Goal: Task Accomplishment & Management: Complete application form

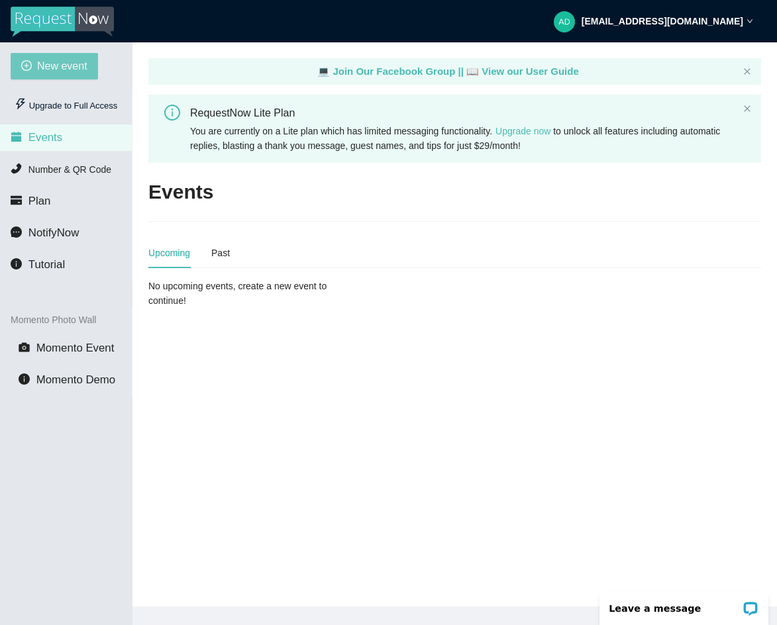
click at [74, 64] on span "New event" at bounding box center [62, 66] width 50 height 17
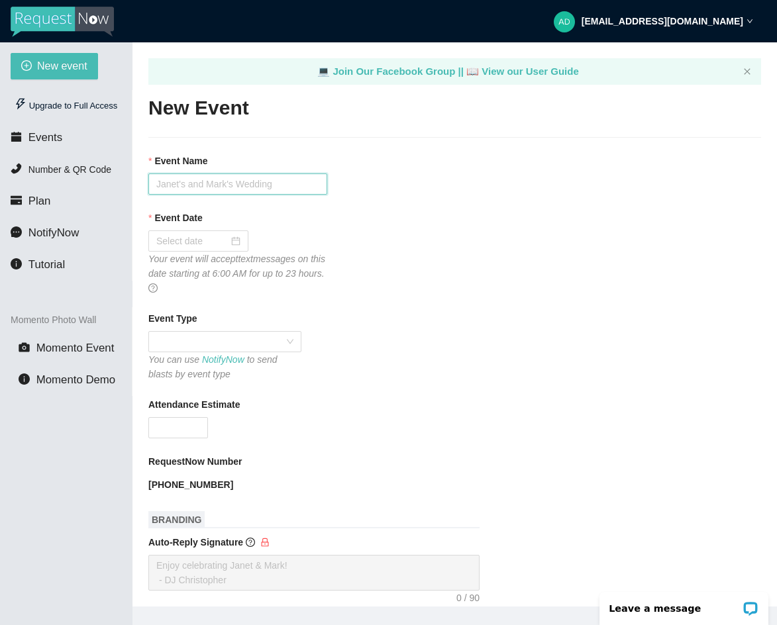
click at [231, 187] on input "Event Name" at bounding box center [237, 184] width 179 height 21
type input "B"
type input "[PERSON_NAME] Wedding Request"
click at [239, 241] on div at bounding box center [198, 241] width 100 height 21
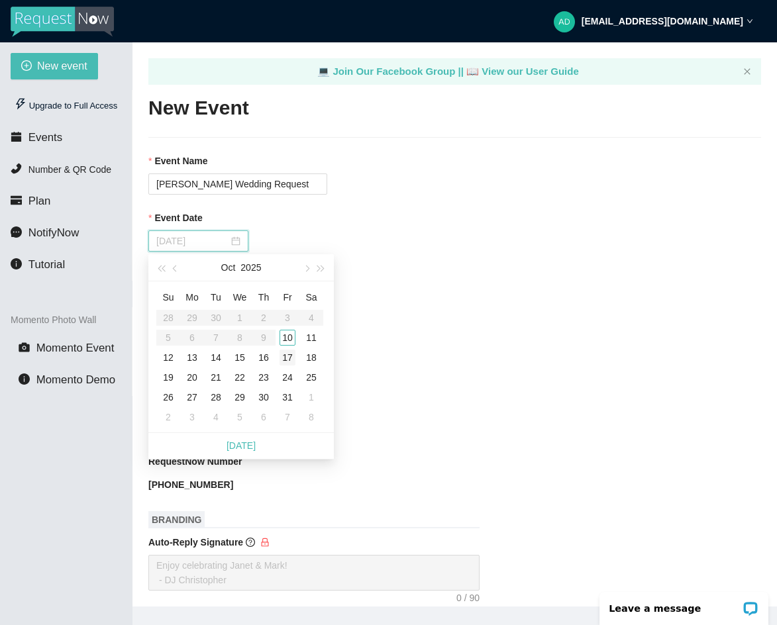
type input "[DATE]"
click at [293, 356] on div "17" at bounding box center [288, 358] width 16 height 16
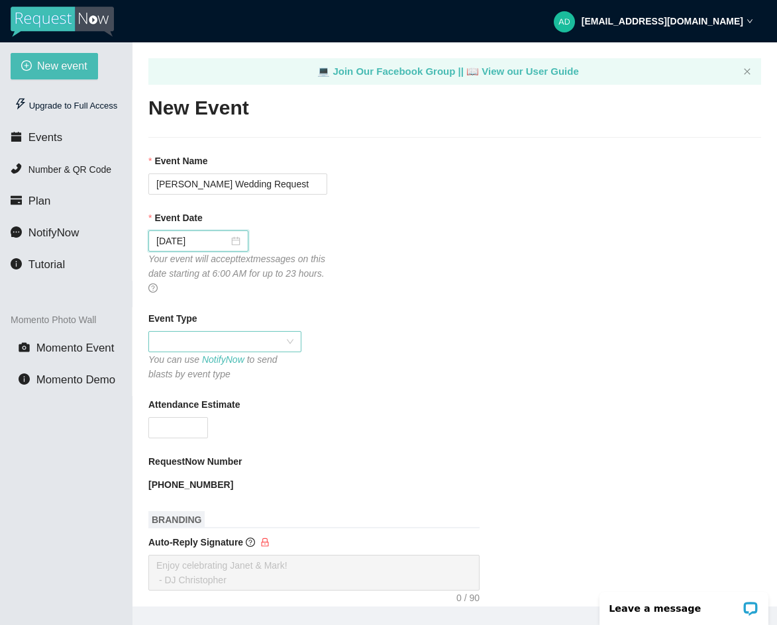
click at [290, 343] on span at bounding box center [224, 342] width 137 height 20
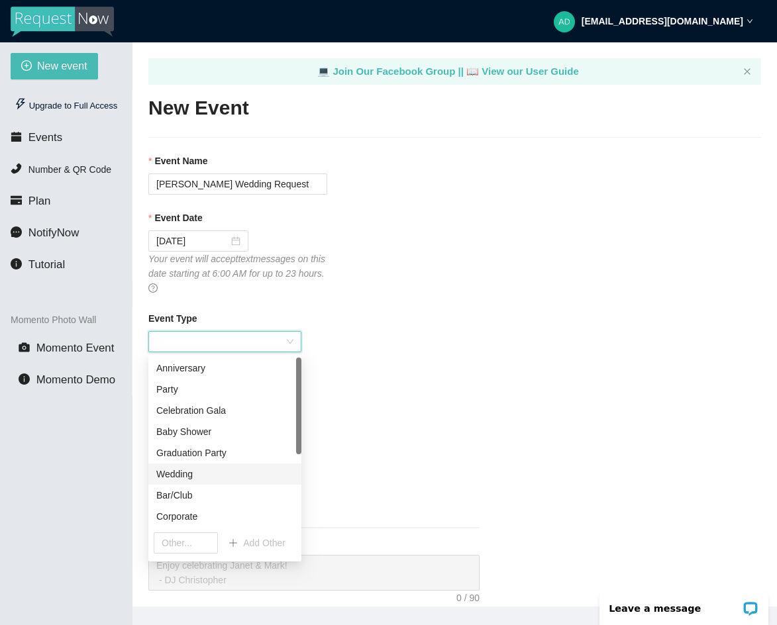
click at [201, 468] on div "Wedding" at bounding box center [224, 474] width 137 height 15
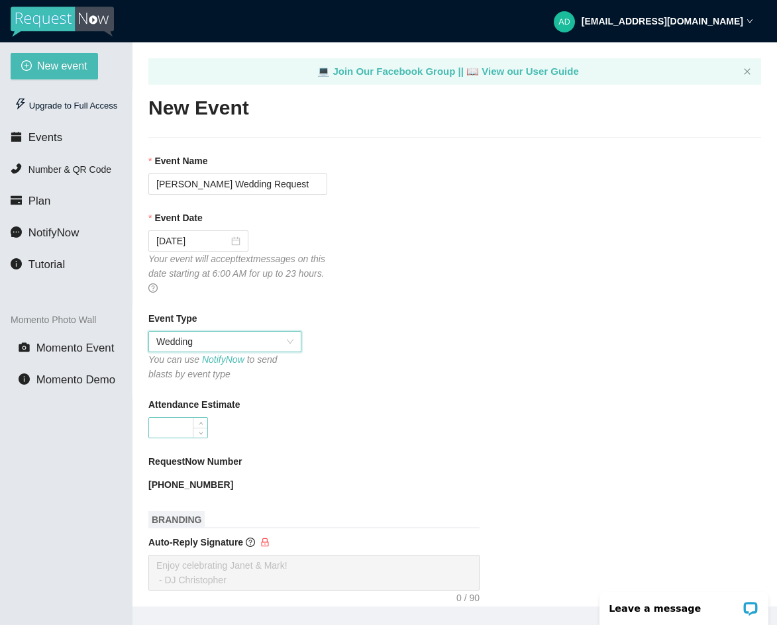
click at [183, 426] on input "Attendance Estimate" at bounding box center [178, 428] width 58 height 20
type input "200"
click at [340, 428] on div "Attendance Estimate 200" at bounding box center [454, 417] width 613 height 41
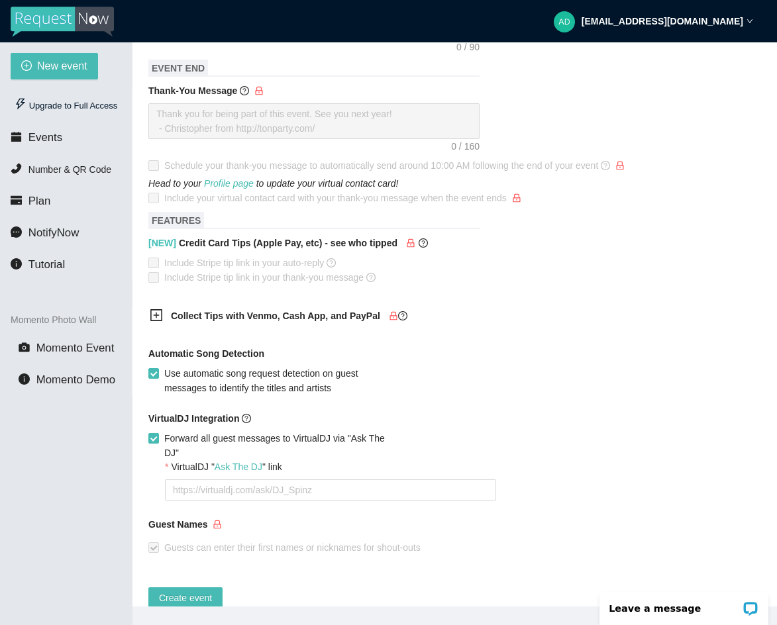
scroll to position [571, 0]
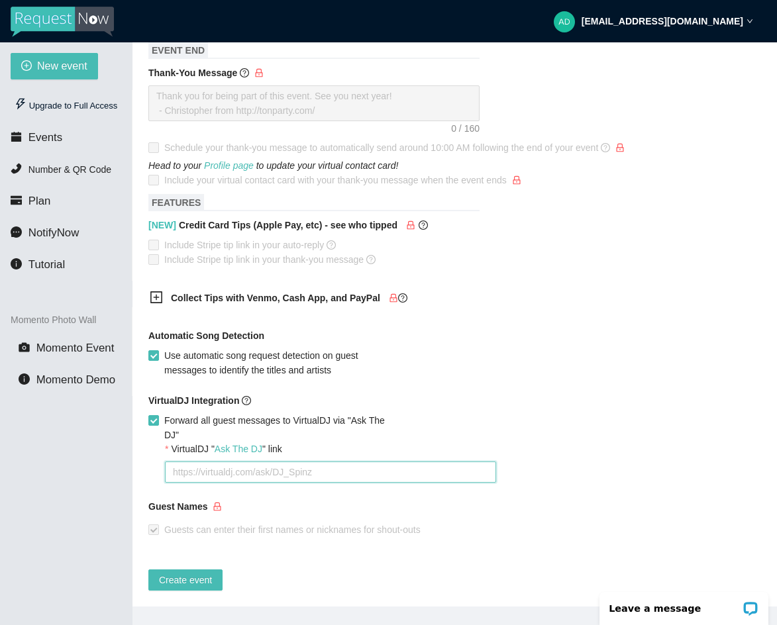
click at [299, 468] on textarea "VirtualDJ " Ask The DJ " link" at bounding box center [330, 472] width 331 height 21
type textarea "w"
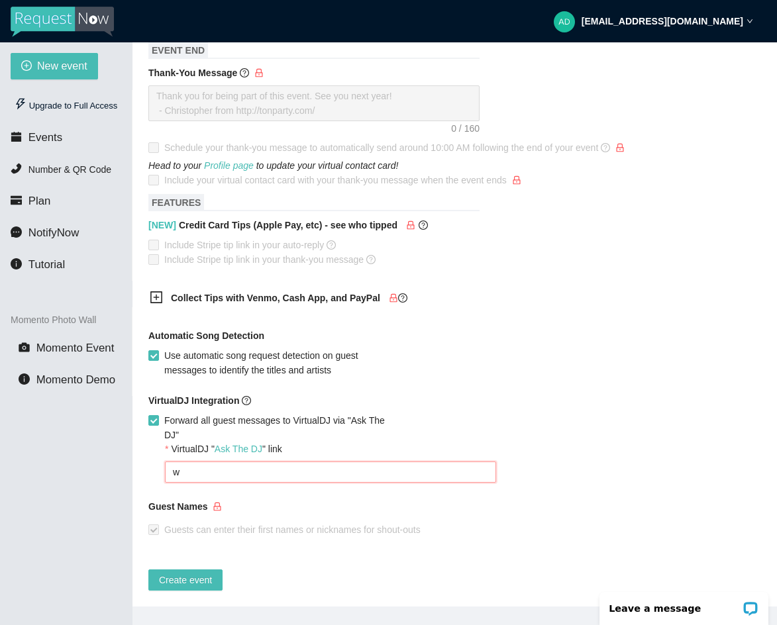
type textarea "ww"
type textarea "www"
type textarea "www."
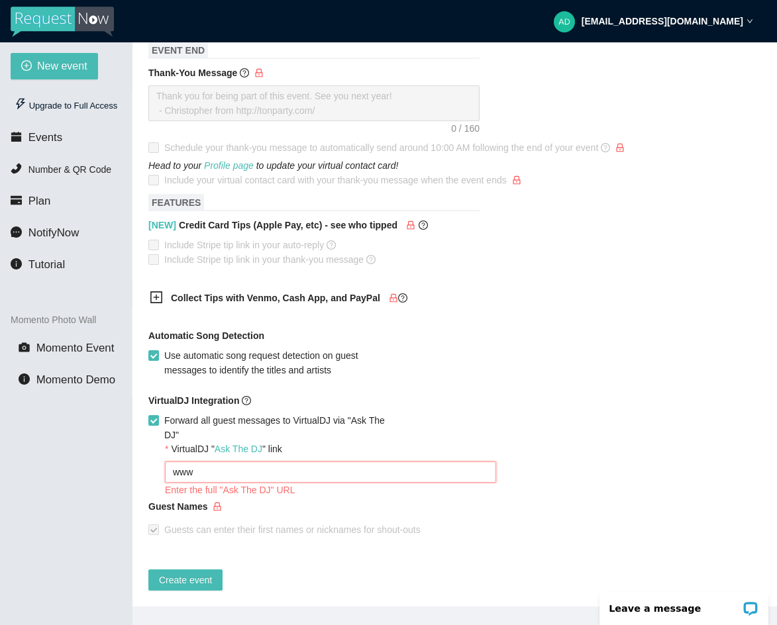
type textarea "www."
type textarea "www.a"
type textarea "[DOMAIN_NAME]"
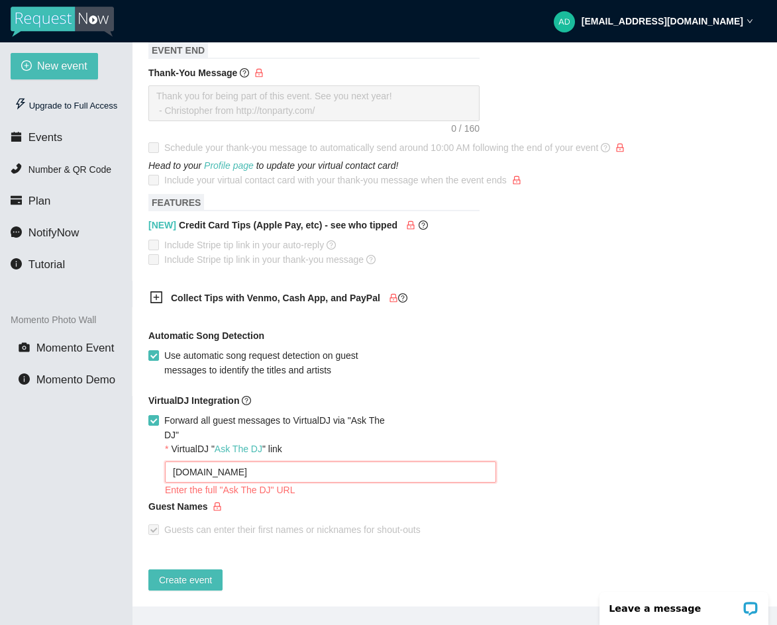
type textarea "www.ask"
type textarea "www.ask/"
type textarea "www.ask/t"
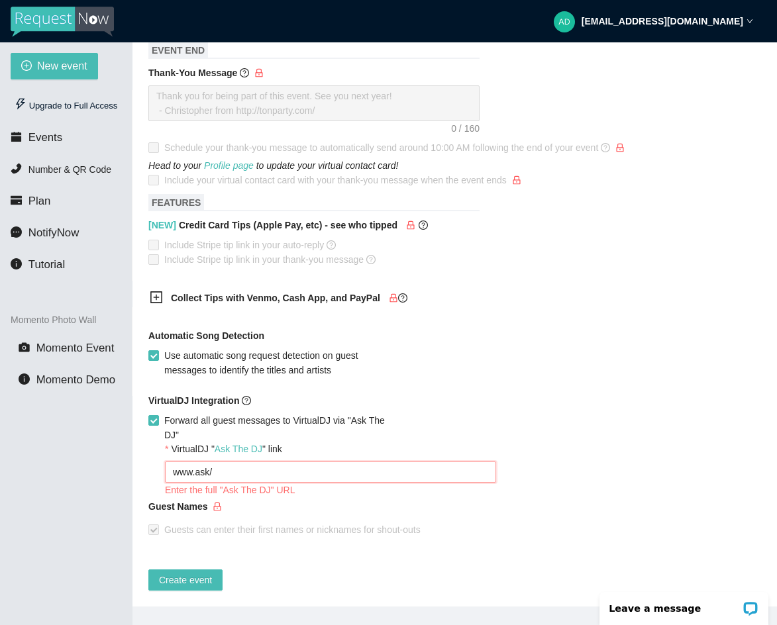
type textarea "www.ask/t"
type textarea "www.ask/th"
type textarea "www.ask/the"
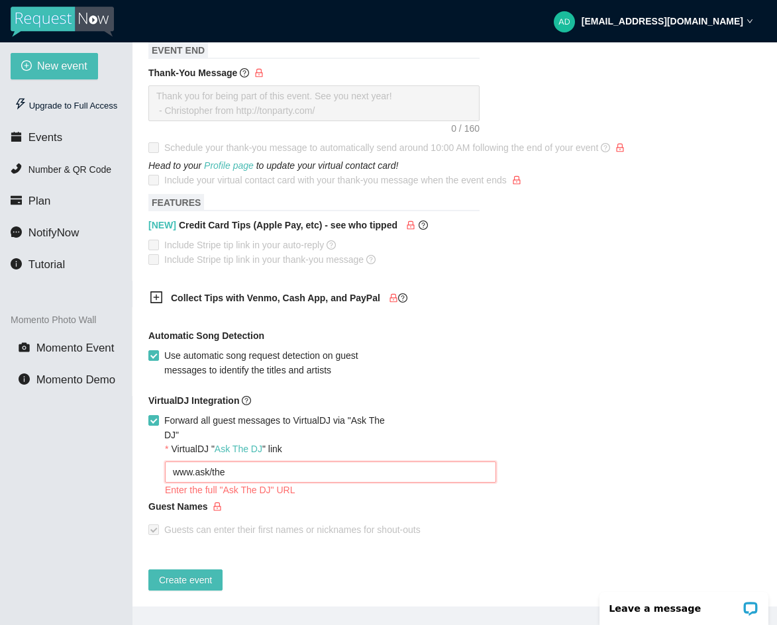
type textarea "www.ask/the/"
type textarea "www.ask/the/d"
type textarea "www.ask/the/dj"
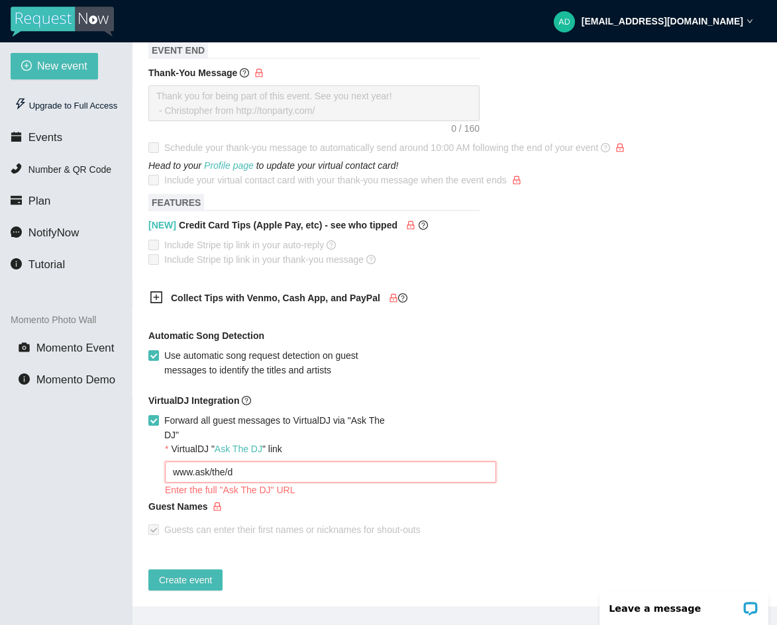
type textarea "www.ask/the/dj"
type textarea "www.ask/the/djf"
type textarea "www.ask/the/djfy"
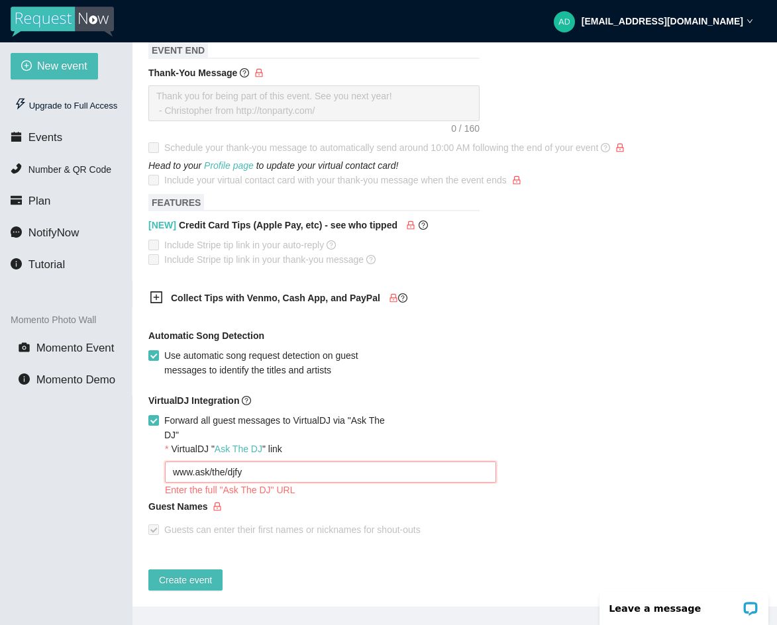
type textarea "www.ask/the/djfya"
click at [306, 500] on div "Guest Names" at bounding box center [454, 510] width 613 height 20
click at [269, 466] on textarea "www.ask/the/djfya" at bounding box center [330, 472] width 331 height 21
type textarea "www.ask/the/djfy"
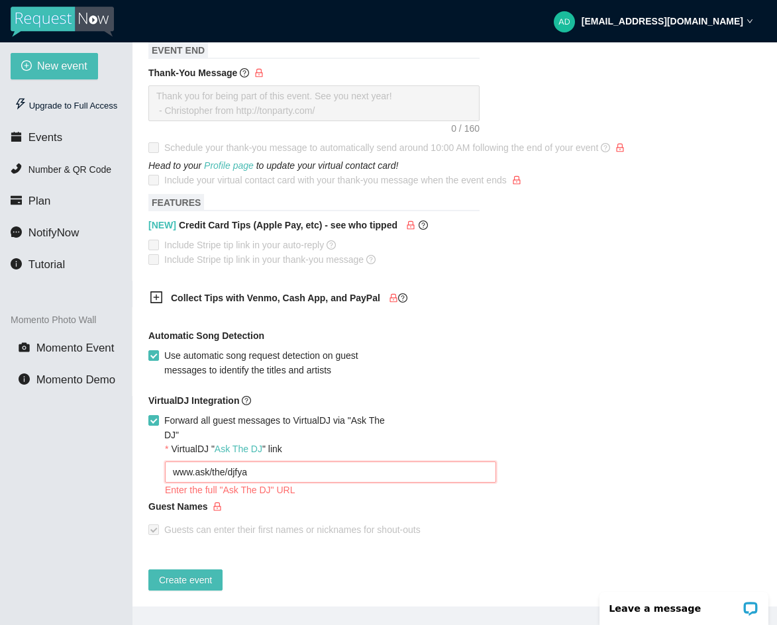
type textarea "www.ask/the/djfy"
type textarea "www.ask/the/djf"
type textarea "www.ask/the/dj"
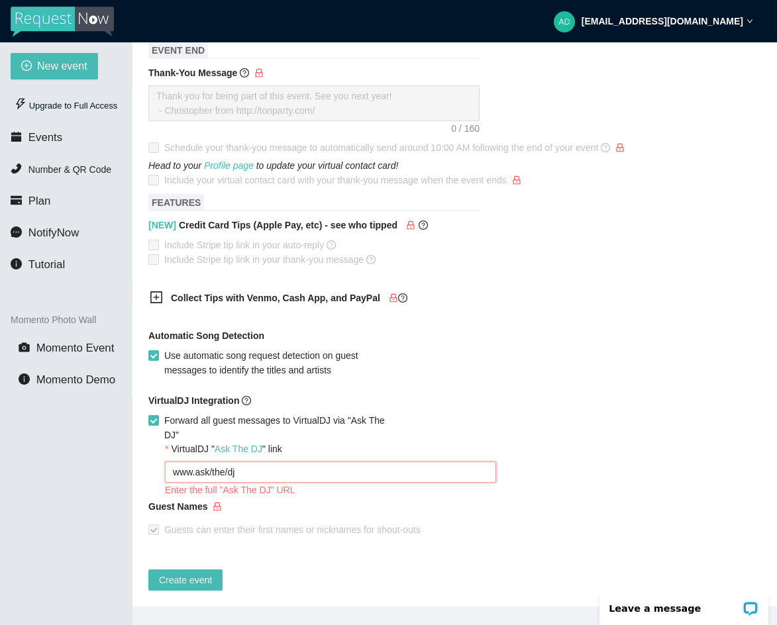
type textarea "www.ask/the/d"
type textarea "www.ask/the/"
type textarea "www.ask/the"
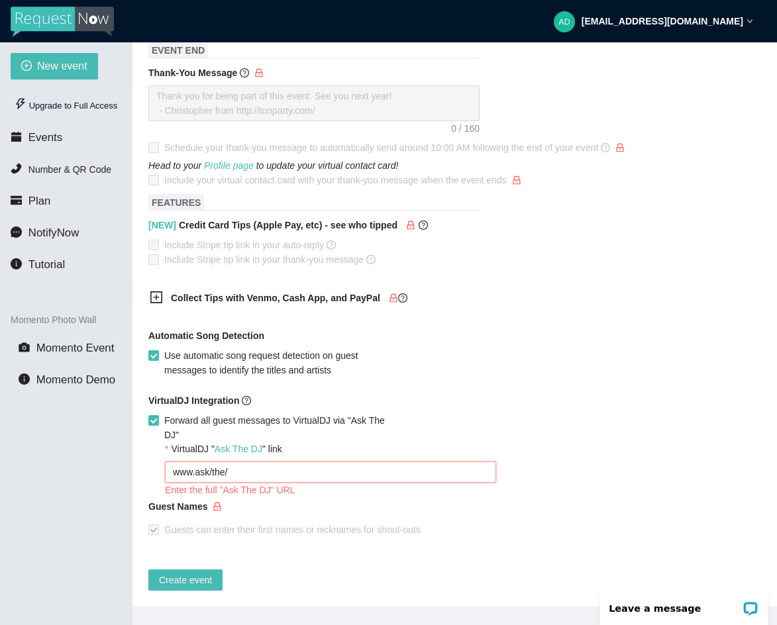
type textarea "www.ask/the"
type textarea "www.ask/th"
type textarea "www.ask/t"
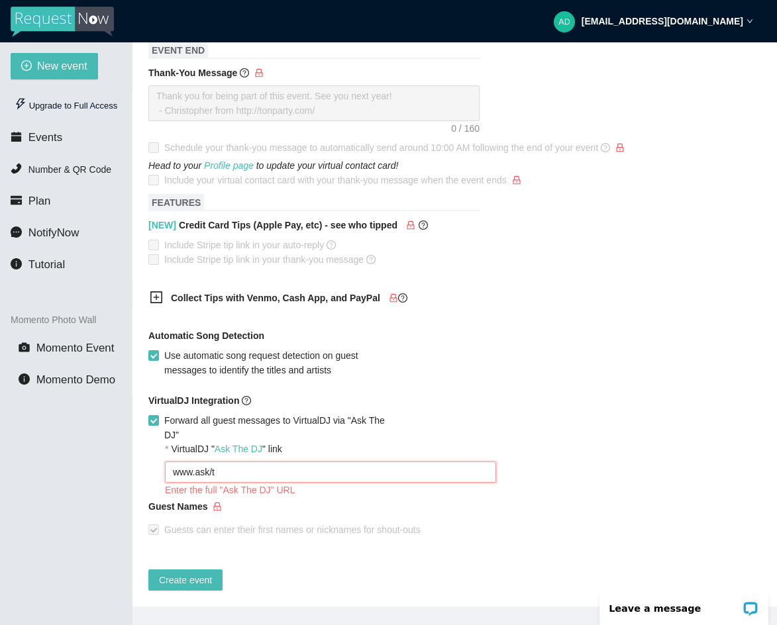
type textarea "www.ask/"
type textarea "www.ask"
type textarea "[DOMAIN_NAME]"
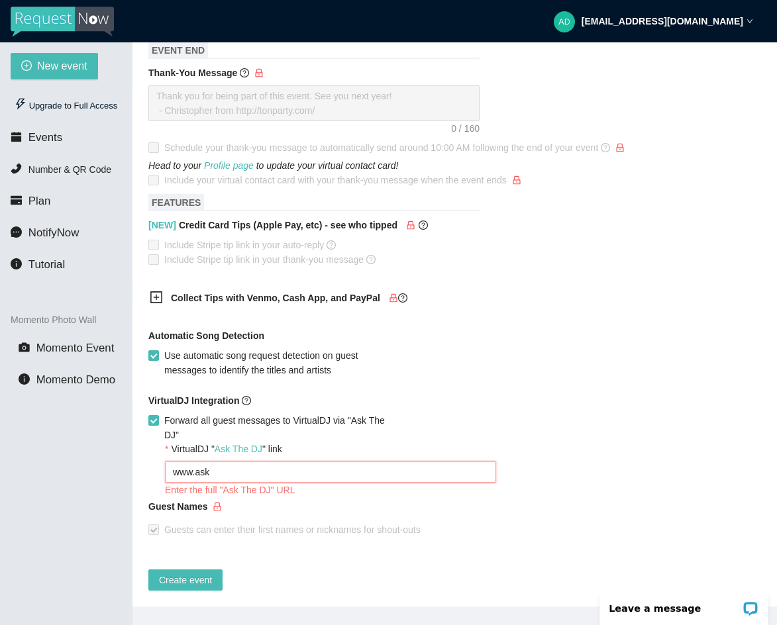
type textarea "[DOMAIN_NAME]"
type textarea "www.a"
type textarea "www."
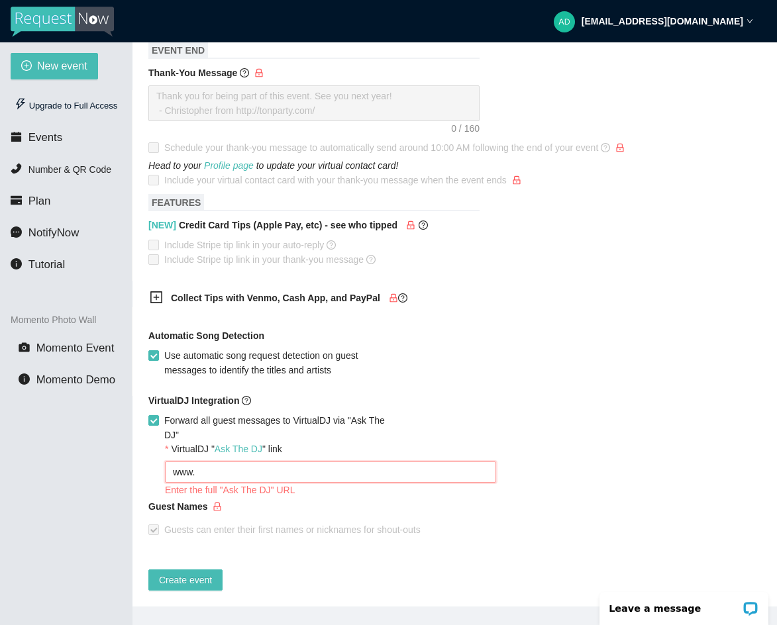
type textarea "www"
type textarea "ww"
type textarea "w"
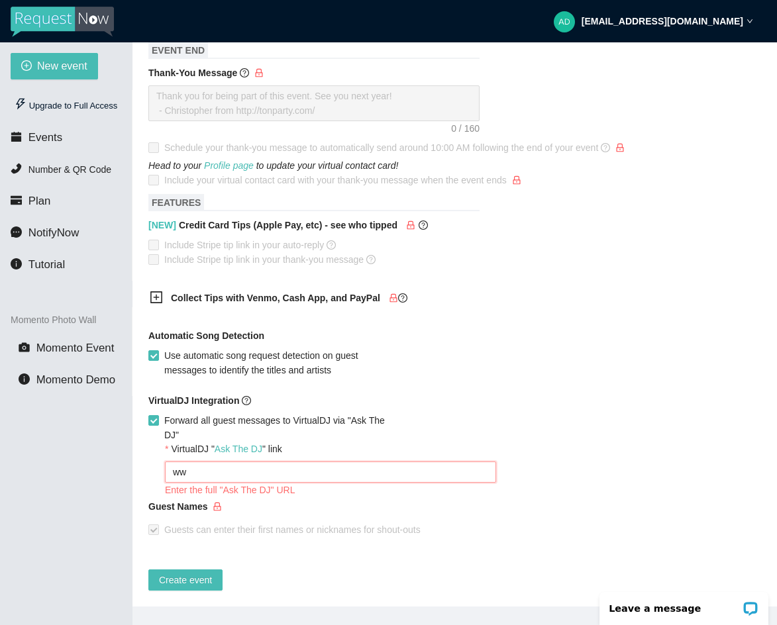
type textarea "w"
type textarea "[URL][DOMAIN_NAME]"
type textarea "h"
type textarea "ht"
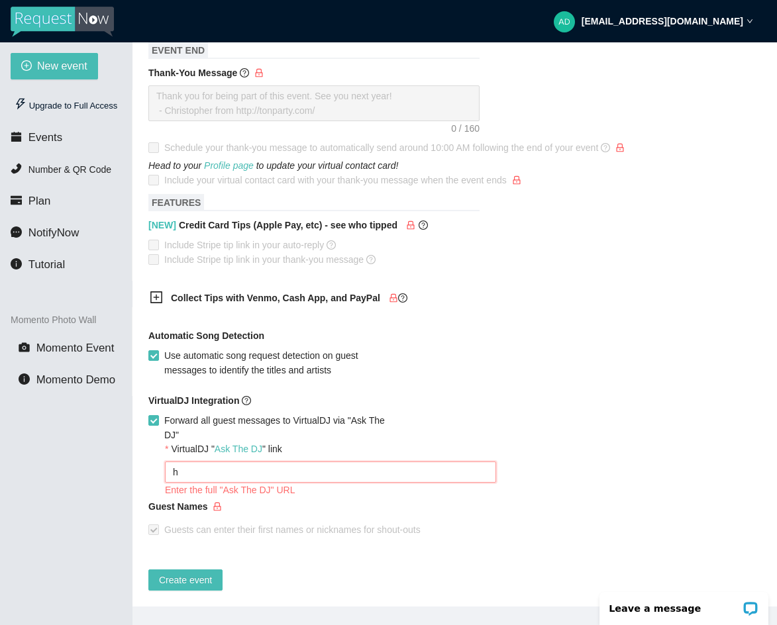
type textarea "ht"
type textarea "htt"
type textarea "http"
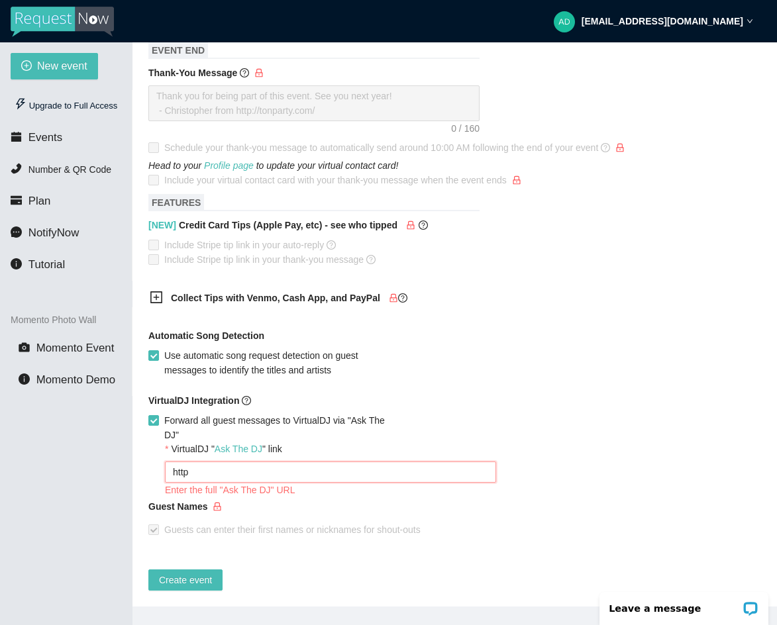
type textarea "https"
type textarea "https/"
type textarea "https//"
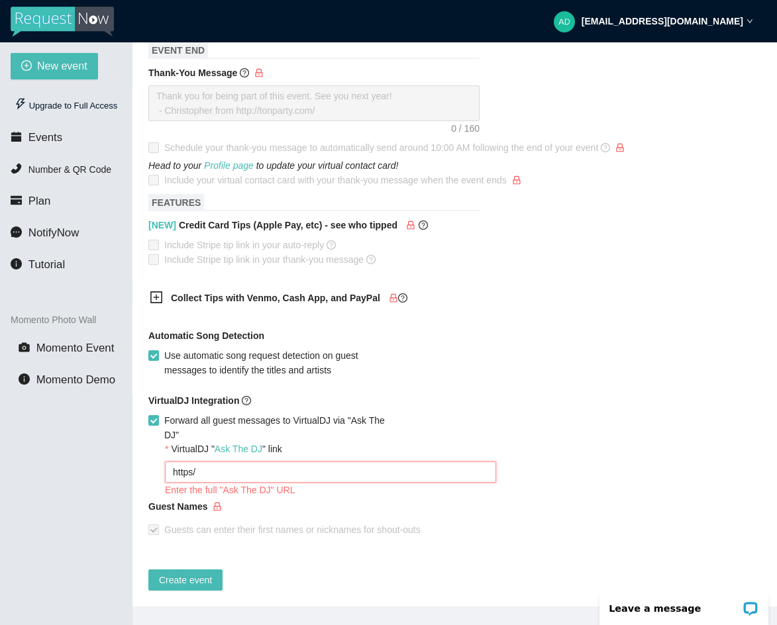
type textarea "https//"
type textarea "https//a"
type textarea "https//as"
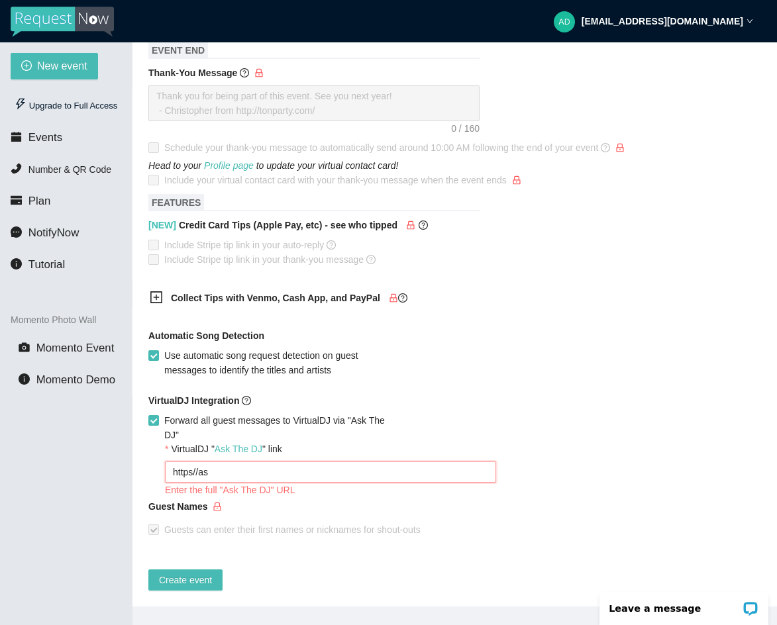
type textarea "https//ask"
type textarea "https//as"
type textarea "https//a"
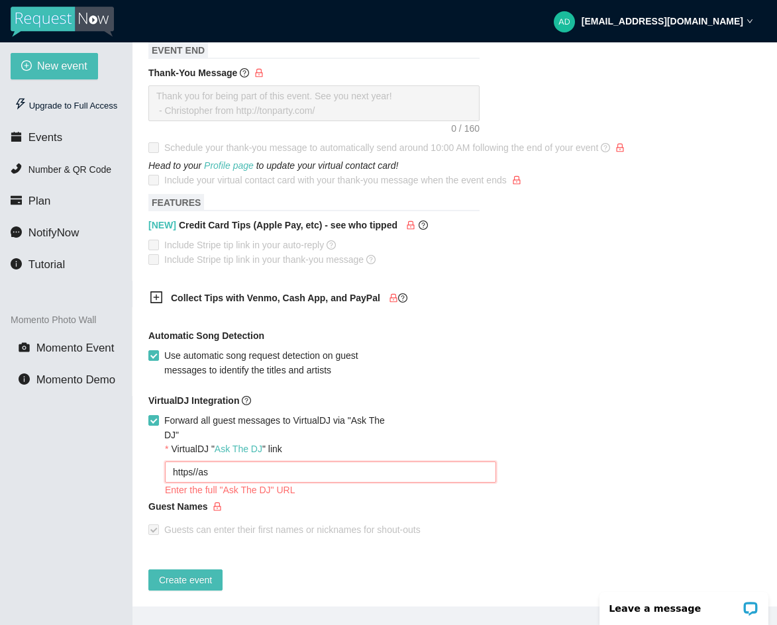
type textarea "https//a"
type textarea "https//"
type textarea "https//v"
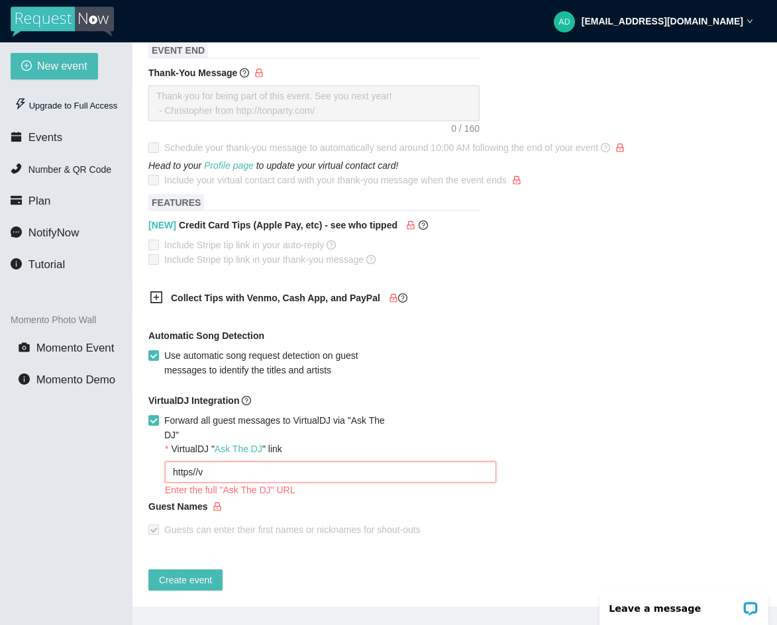
type textarea "https//vi"
type textarea "https//vir"
type textarea "https//virt"
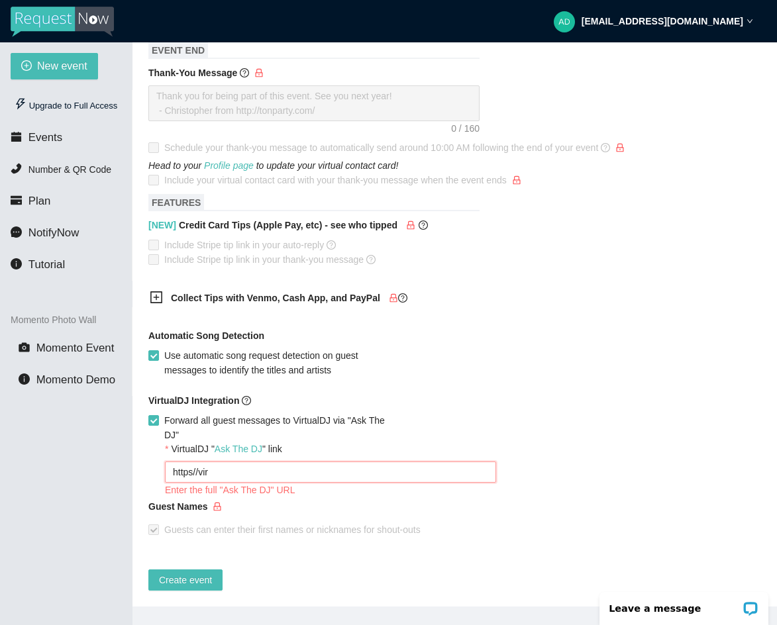
type textarea "https//virt"
type textarea "https//virtu"
type textarea "https//virtua"
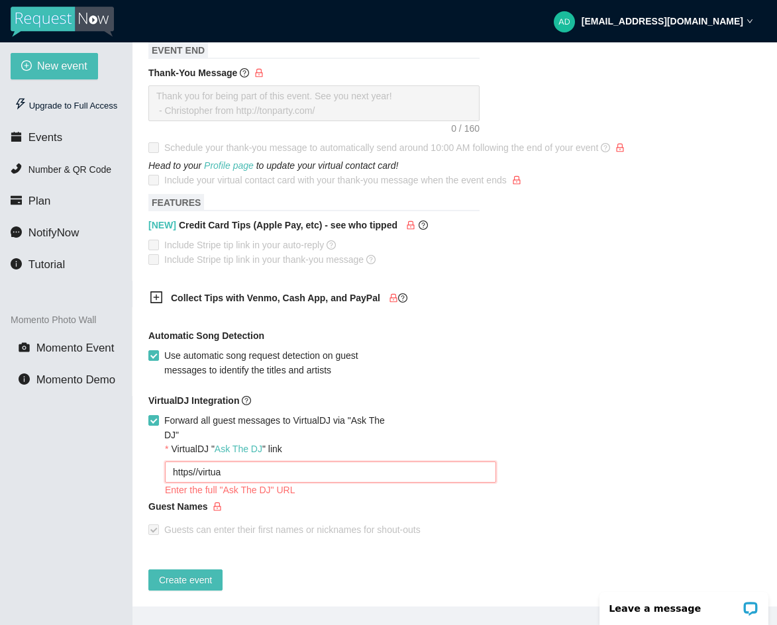
type textarea "https//virtual"
type textarea "https//virtuald"
type textarea "https//virtualdj"
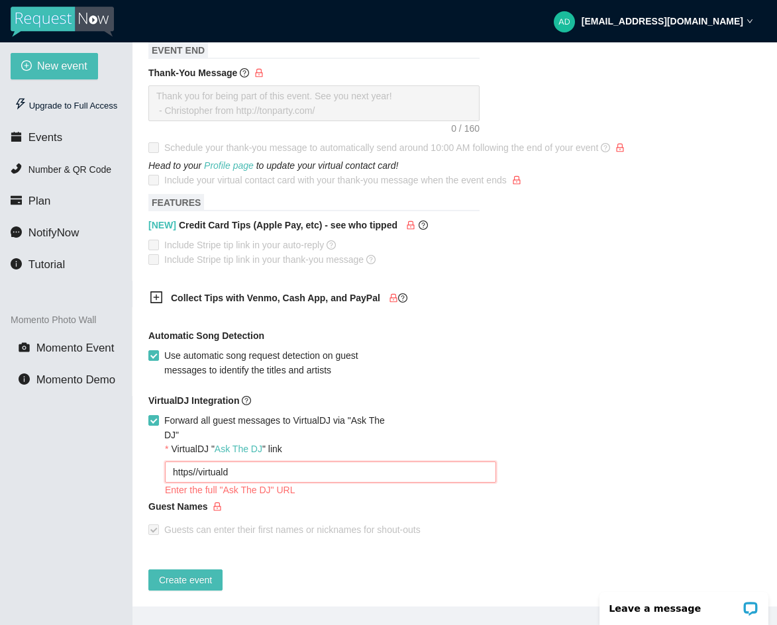
type textarea "https//virtualdj"
type textarea "https//virtualdj."
type textarea "https//virtualdj.c"
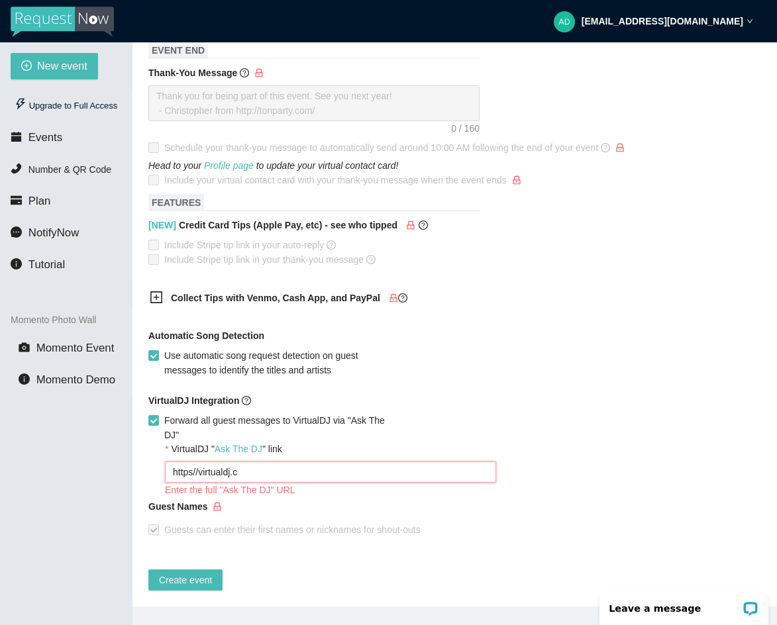
type textarea "https//[DOMAIN_NAME]"
type textarea "https//[DOMAIN_NAME],"
type textarea "https//[DOMAIN_NAME],/"
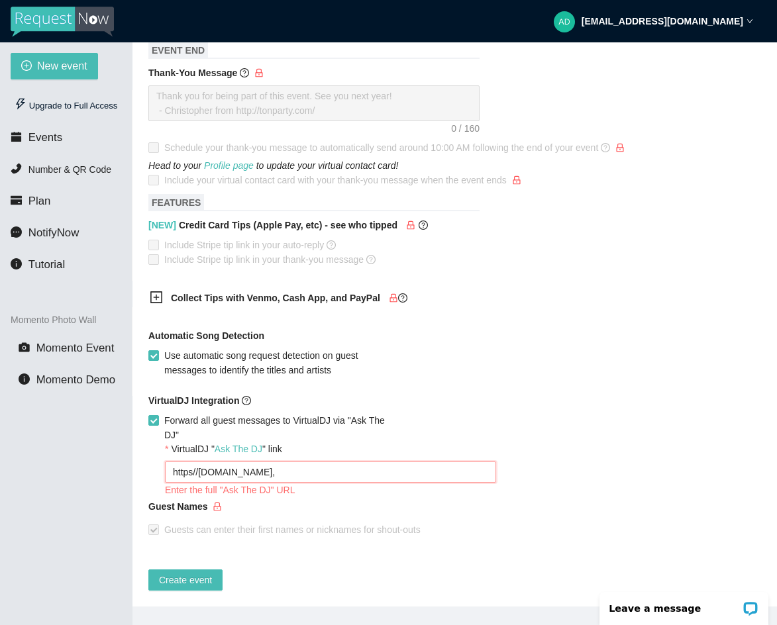
type textarea "https//[DOMAIN_NAME],/"
type textarea "https//[DOMAIN_NAME],/a"
type textarea "https//[DOMAIN_NAME],/as"
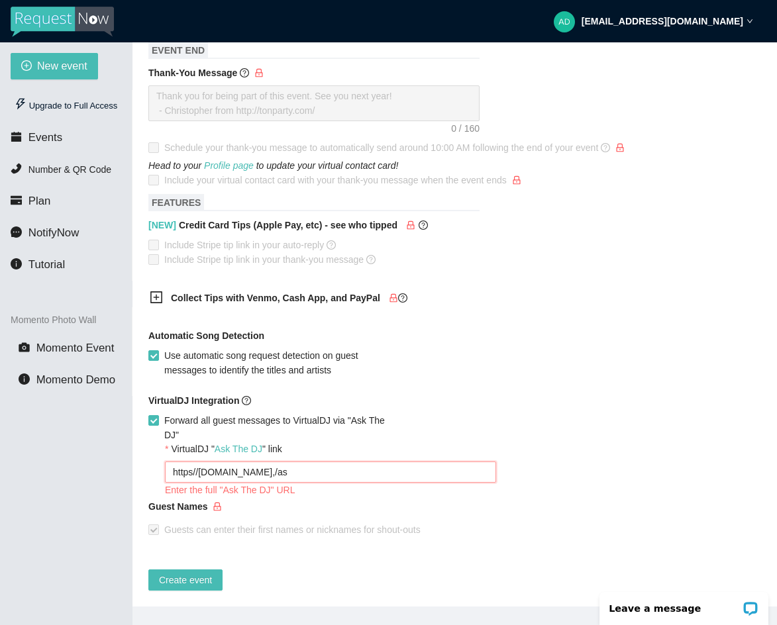
type textarea "https//[DOMAIN_NAME],/ask"
type textarea "https//[DOMAIN_NAME],/ask/"
type textarea "https//[DOMAIN_NAME],/ask/t"
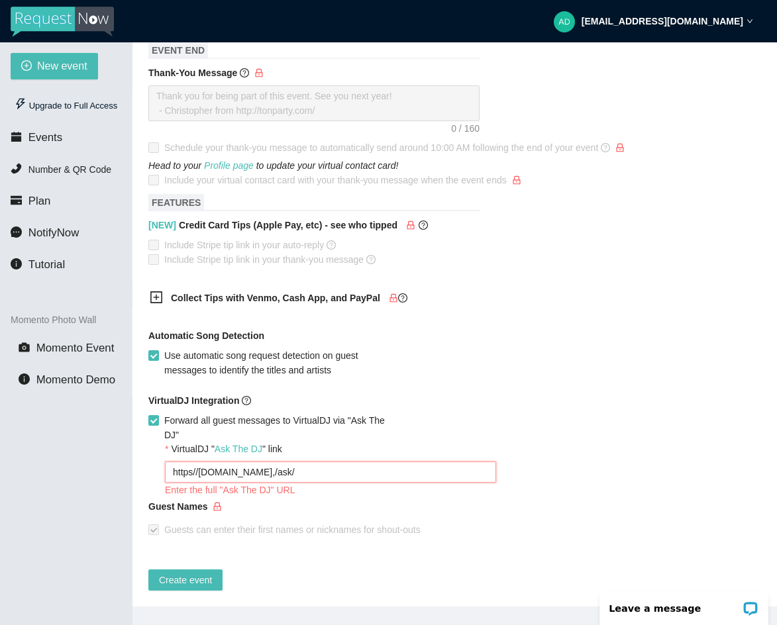
type textarea "https//[DOMAIN_NAME],/ask/t"
type textarea "https//[DOMAIN_NAME],/ask/th"
type textarea "https//[DOMAIN_NAME],/ask/the"
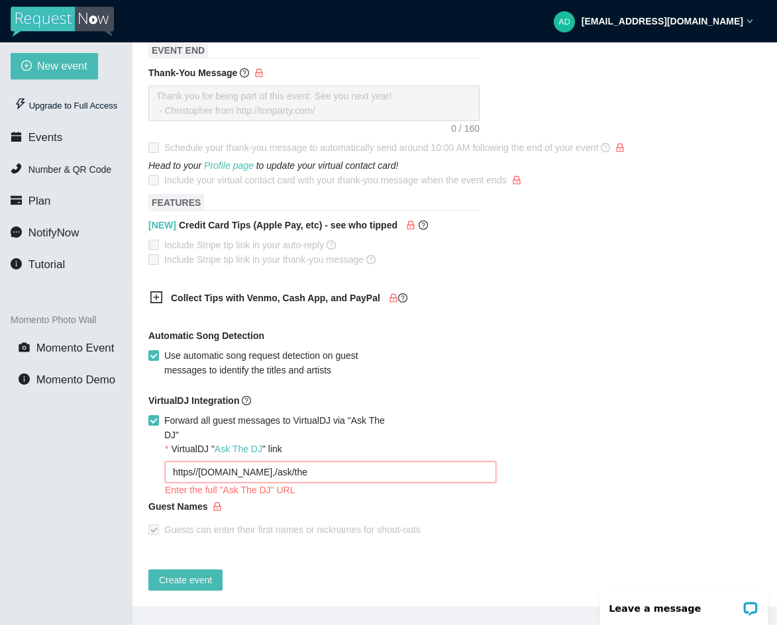
type textarea "https//[DOMAIN_NAME],/ask/the/"
type textarea "https//[DOMAIN_NAME],/ask/the/d"
type textarea "https//[DOMAIN_NAME],/ask/the/dj"
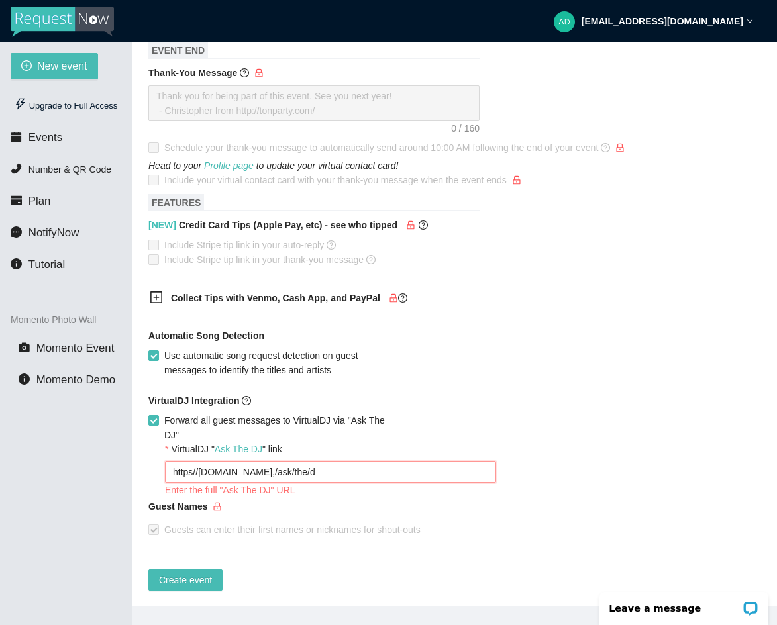
type textarea "https//[DOMAIN_NAME],/ask/the/dj"
type textarea "https//[DOMAIN_NAME],/ask/the/djf"
type textarea "https//[DOMAIN_NAME],/ask/the/djfy"
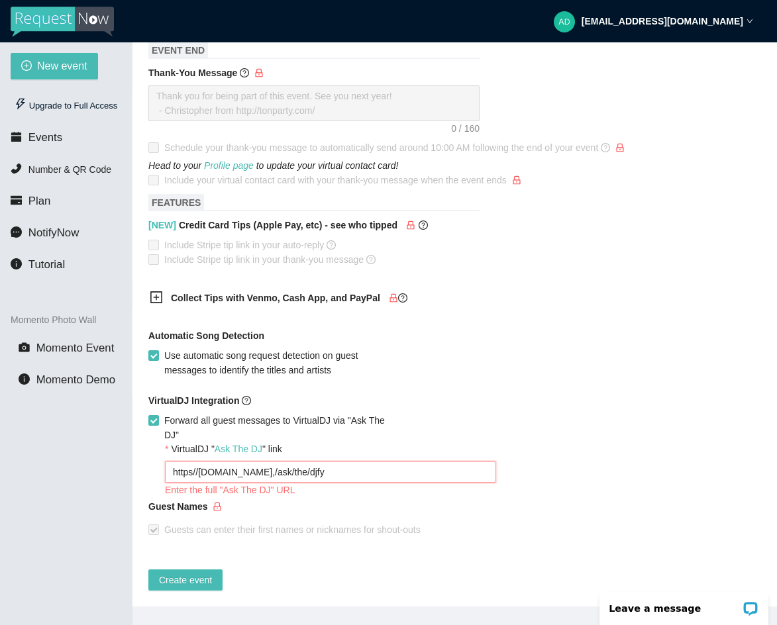
type textarea "https//[DOMAIN_NAME],/ask/the/djfya"
click at [350, 382] on form "Event Name [PERSON_NAME] Wedding Request Event Date [DATE] Your event will acce…" at bounding box center [454, 88] width 613 height 1006
click at [295, 466] on textarea "https//[DOMAIN_NAME],/ask/the/djfya" at bounding box center [330, 472] width 331 height 21
click at [291, 466] on textarea "https//[DOMAIN_NAME],/ask/the/djfya" at bounding box center [330, 472] width 331 height 21
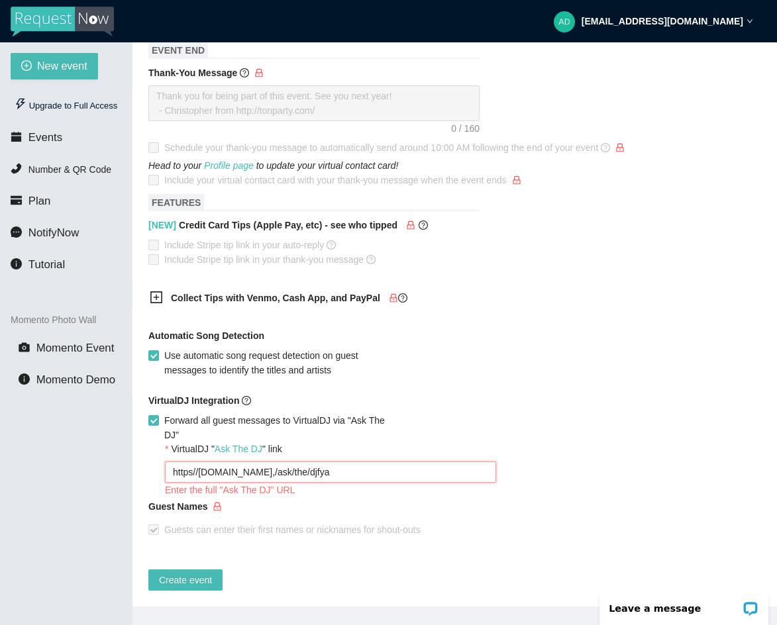
type textarea "https//[DOMAIN_NAME],/ask/the/d/jfya"
type textarea "https//[DOMAIN_NAME],/ask/the/d/djfya"
type textarea "https//[DOMAIN_NAME],/ask/the/d/[PERSON_NAME]"
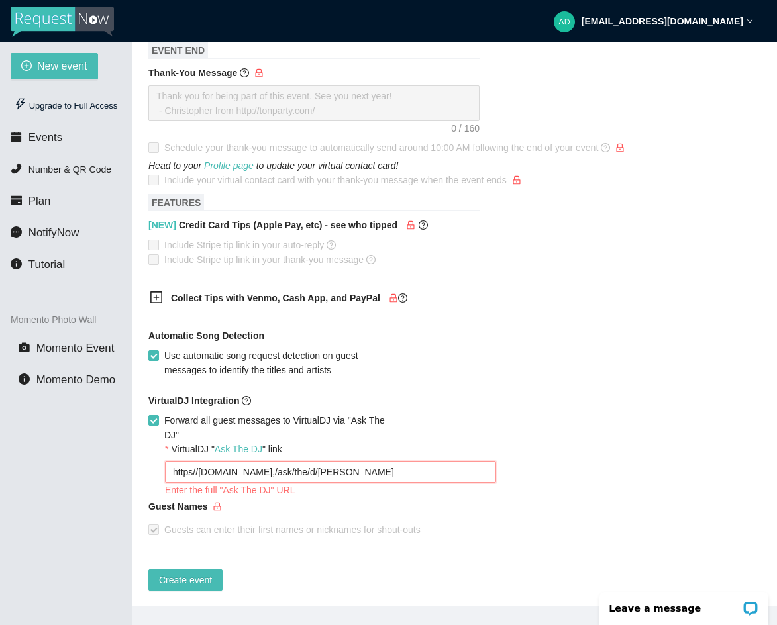
type textarea "https//[DOMAIN_NAME],/ask/the/d/[PERSON_NAME]"
click at [451, 411] on div "VirtualDJ Integration" at bounding box center [454, 404] width 613 height 20
click at [440, 426] on div "VirtualDJ Integration Forward all guest messages to VirtualDJ via "Ask The DJ"" at bounding box center [454, 418] width 613 height 49
click at [347, 462] on textarea "https//[DOMAIN_NAME],/ask/the/d/[PERSON_NAME]" at bounding box center [330, 472] width 331 height 21
type textarea "https//[DOMAIN_NAME],/ask/the/d/djjfy"
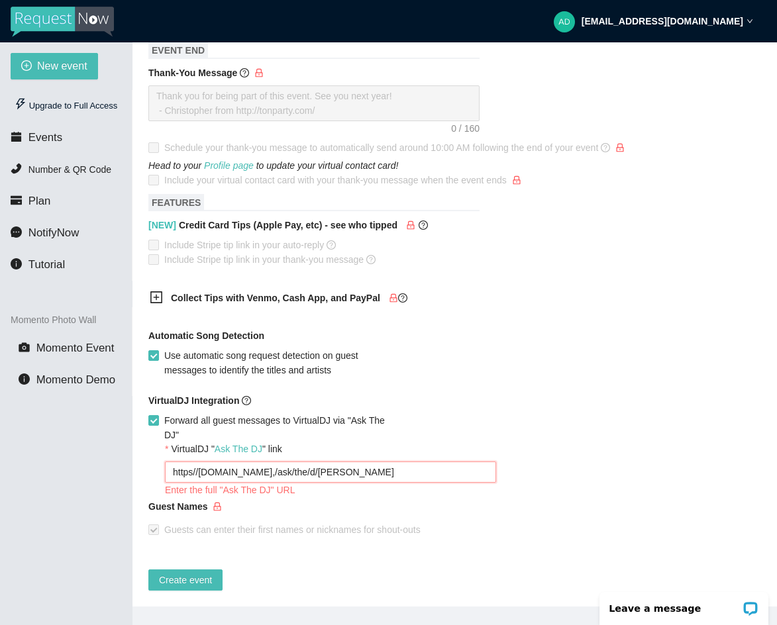
type textarea "https//[DOMAIN_NAME],/ask/the/d/djjfy"
type textarea "https//[DOMAIN_NAME],/ask/the/d/djjf"
type textarea "https//[DOMAIN_NAME],/ask/the/d/djj"
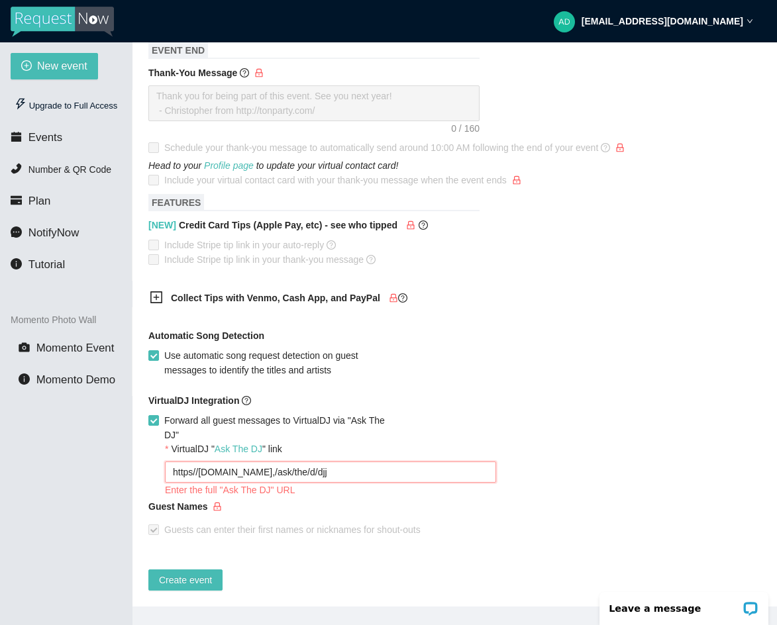
type textarea "https//[DOMAIN_NAME],/ask/the/d/dj"
type textarea "https//[DOMAIN_NAME],/ask/the/d/d"
type textarea "https//[DOMAIN_NAME],/ask/the/d/"
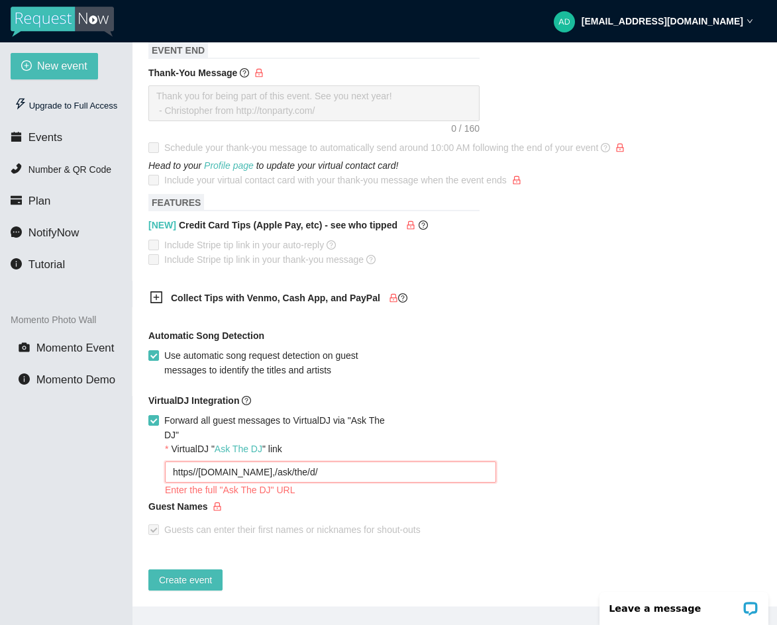
type textarea "https//[DOMAIN_NAME],/ask/the/d/"
click at [345, 442] on div "VirtualDJ " Ask The DJ " link" at bounding box center [463, 452] width 596 height 20
click at [317, 463] on textarea "https//[DOMAIN_NAME],/ask/the/d/" at bounding box center [330, 472] width 331 height 21
type textarea "https//[DOMAIN_NAME],/ask/the/d"
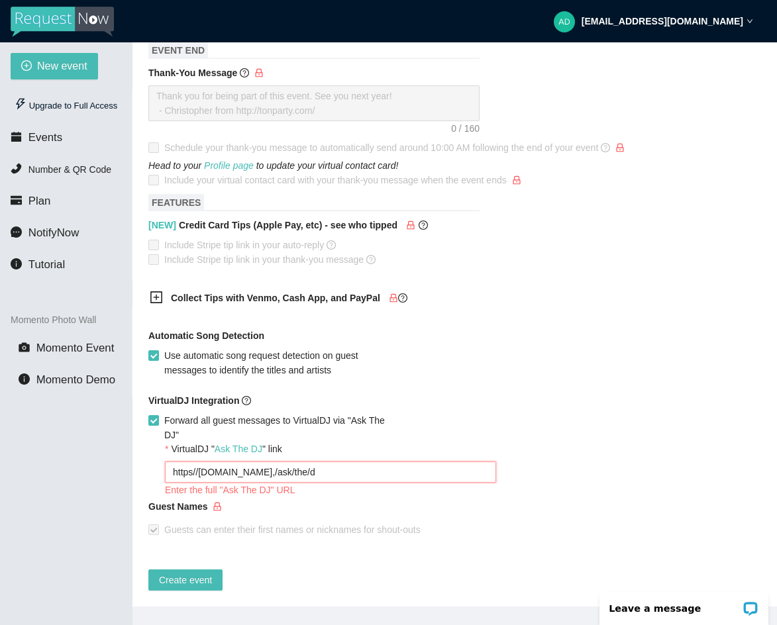
type textarea "https//[DOMAIN_NAME],/ask/the/"
type textarea "https//[DOMAIN_NAME],/ask/the"
type textarea "https//[DOMAIN_NAME],/ask/th"
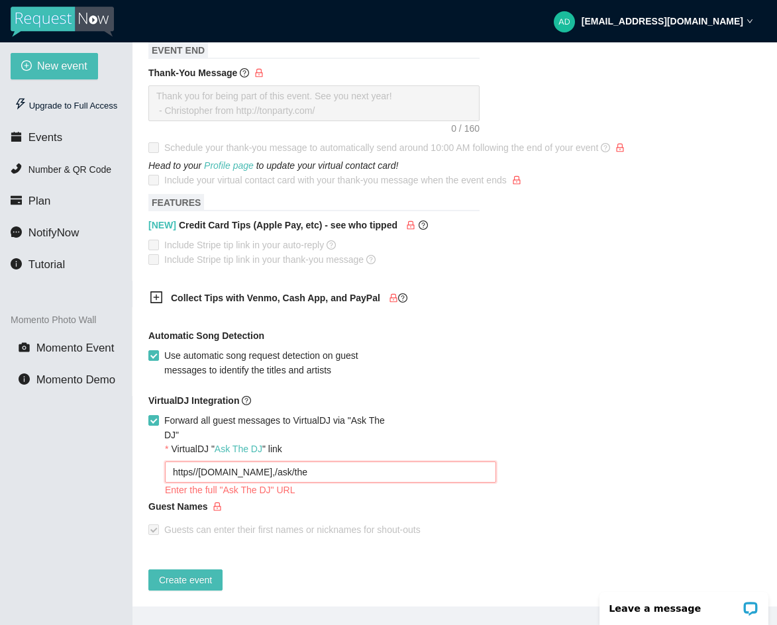
type textarea "https//[DOMAIN_NAME],/ask/th"
type textarea "https//[DOMAIN_NAME],/ask/t"
type textarea "https//[DOMAIN_NAME],/ask/"
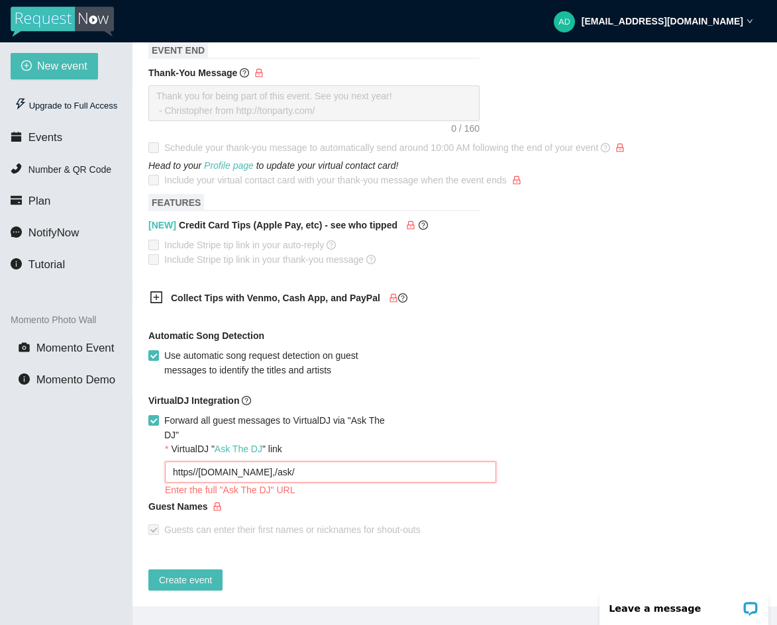
type textarea "https//[DOMAIN_NAME],/ask"
type textarea "https//[DOMAIN_NAME],/askt"
type textarea "https//[DOMAIN_NAME],/askth"
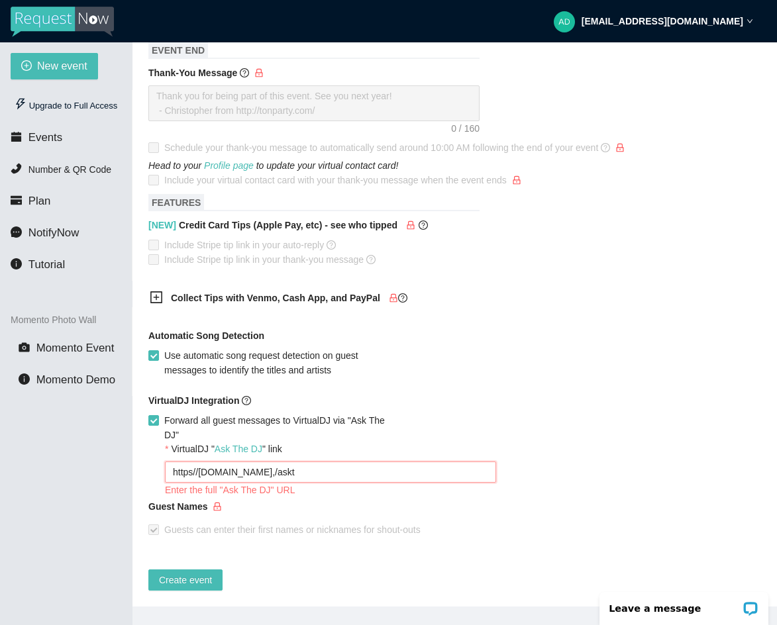
type textarea "https//[DOMAIN_NAME],/askth"
type textarea "https//[DOMAIN_NAME],/askthe"
type textarea "https//[DOMAIN_NAME],/askthed"
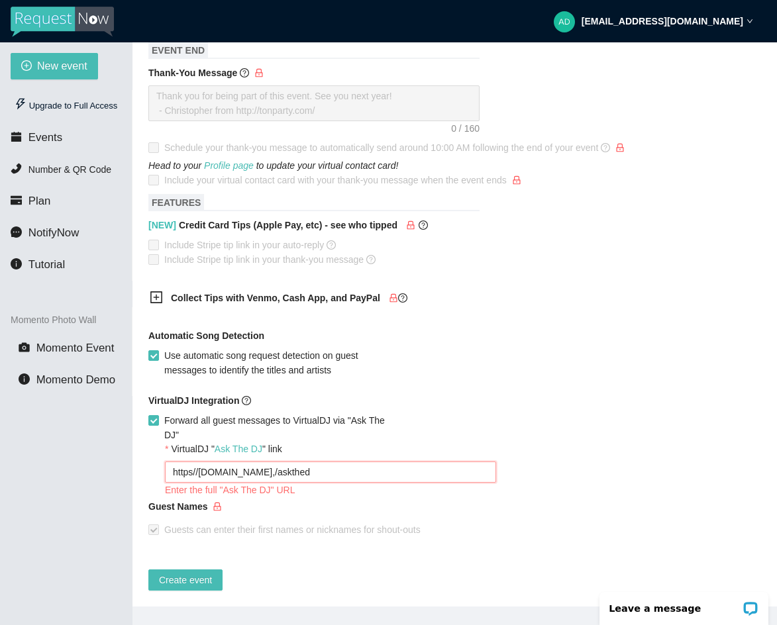
type textarea "https//[DOMAIN_NAME],/askthedj"
type textarea "https//[DOMAIN_NAME],/askthedj/"
type textarea "https//[DOMAIN_NAME],/askthedj/d"
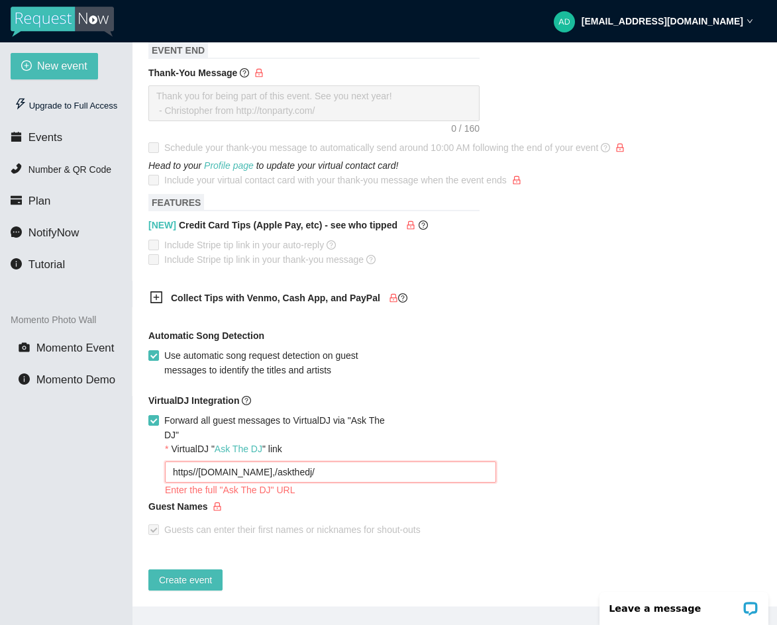
type textarea "https//[DOMAIN_NAME],/askthedj/d"
type textarea "https//[DOMAIN_NAME],/askthedj/dj"
click at [332, 500] on div "Guest Names" at bounding box center [454, 510] width 613 height 20
click at [319, 466] on textarea "https//[DOMAIN_NAME],/askthedj/dj [PERSON_NAME]" at bounding box center [330, 472] width 331 height 21
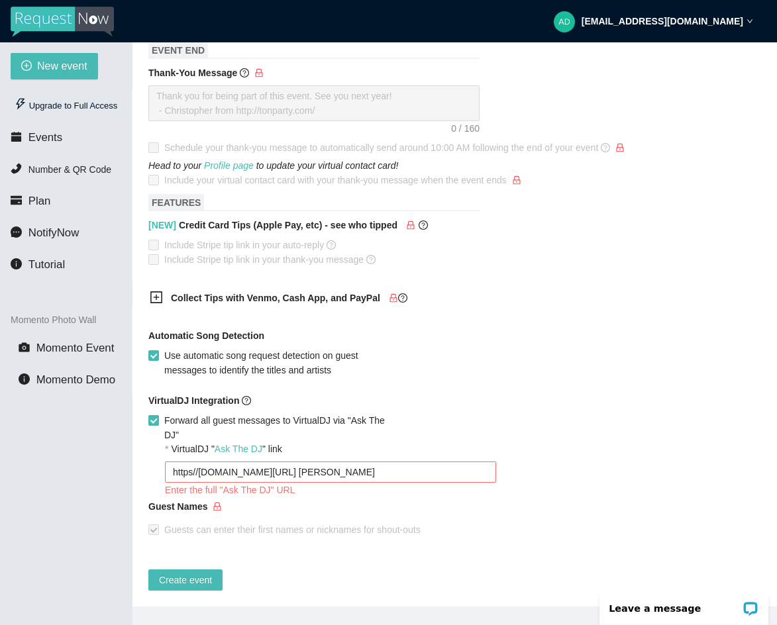
click at [394, 428] on span "Forward all guest messages to VirtualDJ via "Ask The DJ"" at bounding box center [281, 427] width 244 height 29
click at [158, 425] on input "Forward all guest messages to VirtualDJ via "Ask The DJ"" at bounding box center [152, 419] width 9 height 9
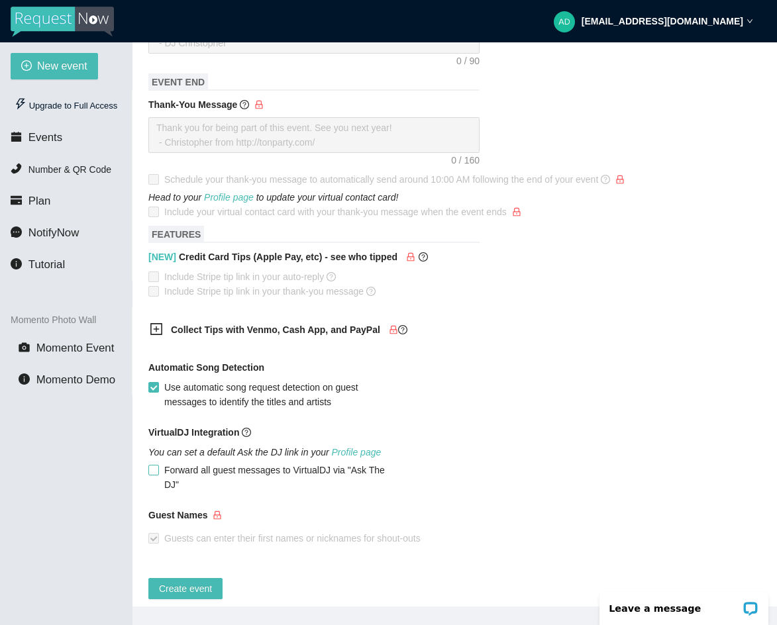
scroll to position [541, 0]
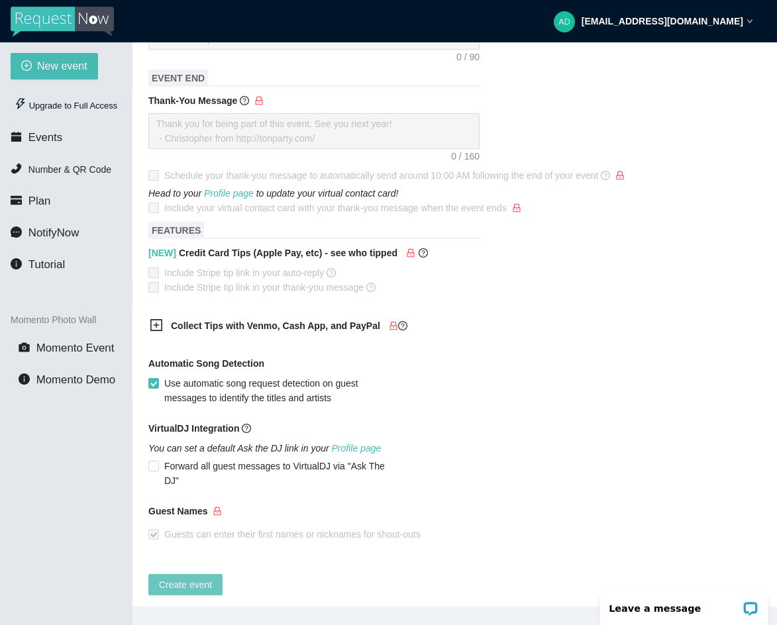
click at [191, 578] on span "Create event" at bounding box center [185, 585] width 53 height 15
click at [201, 578] on span "Create event" at bounding box center [185, 585] width 53 height 15
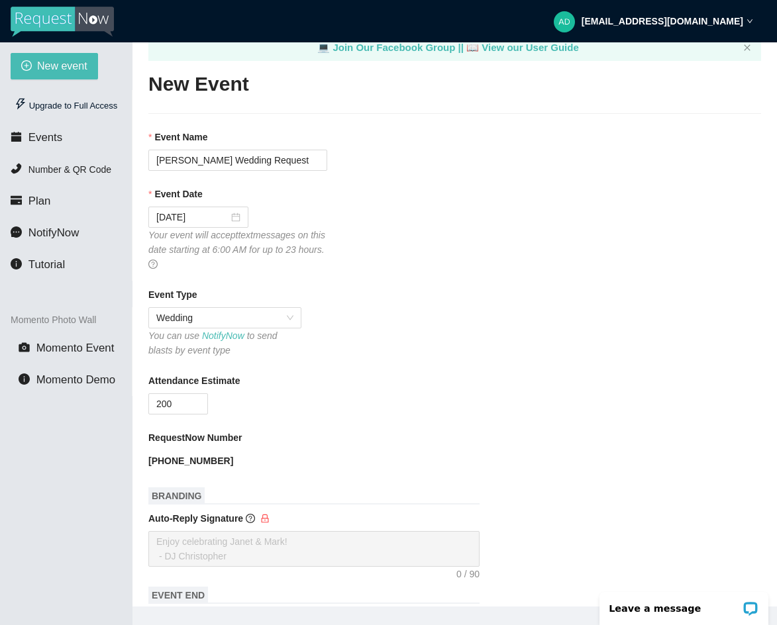
scroll to position [0, 0]
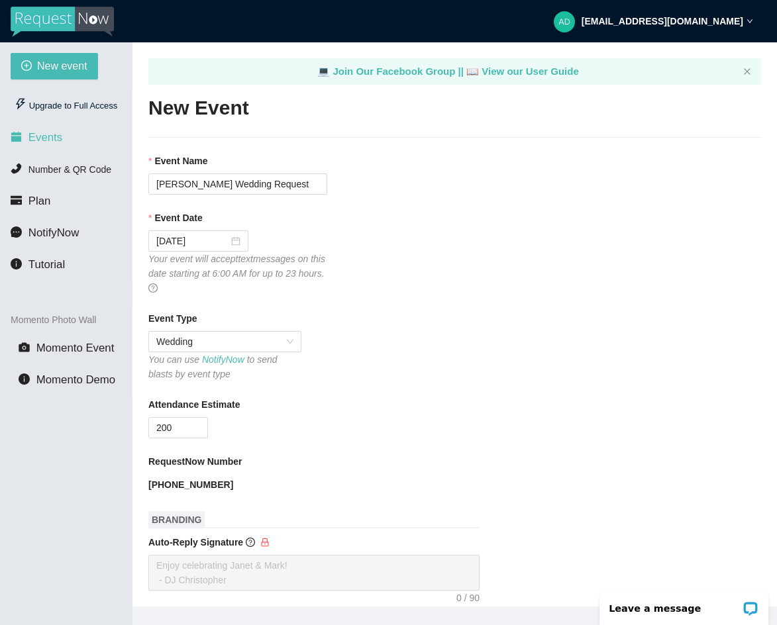
click at [54, 138] on span "Events" at bounding box center [45, 137] width 34 height 13
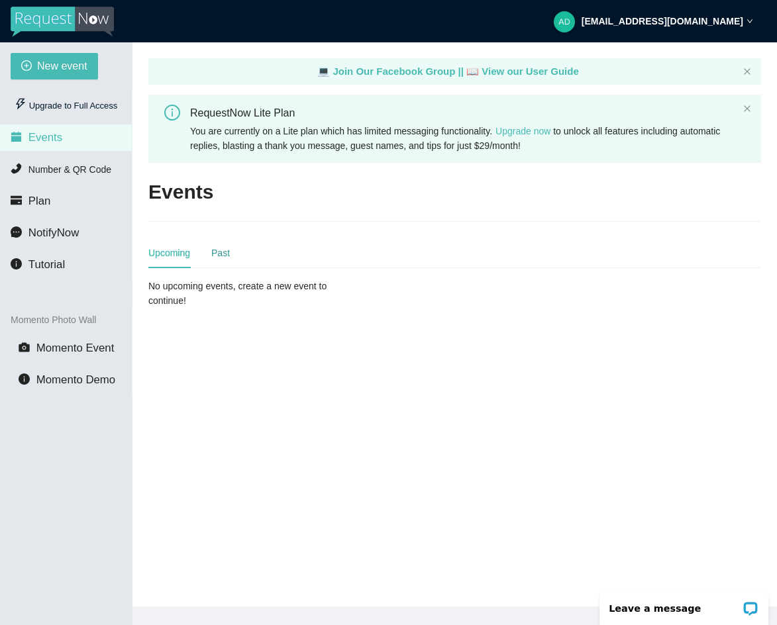
click at [227, 250] on div "Past" at bounding box center [220, 253] width 19 height 15
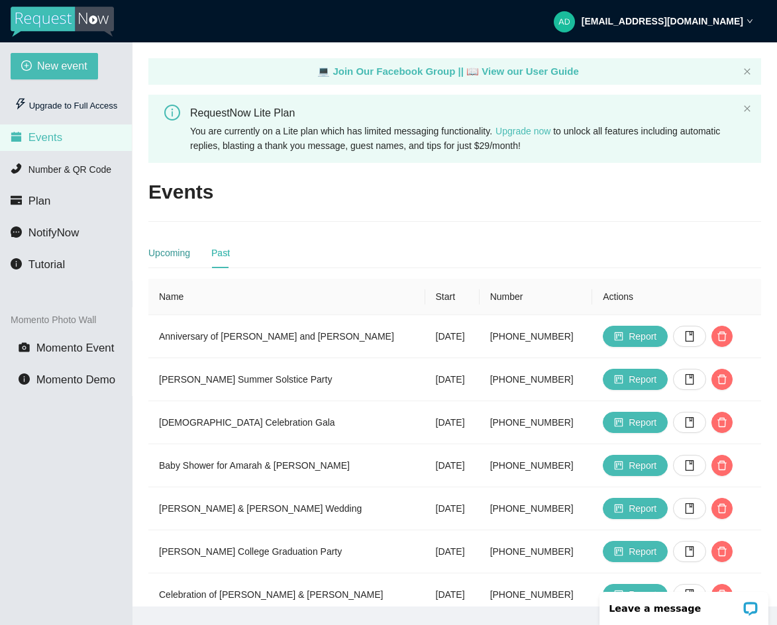
click at [190, 252] on div "Upcoming" at bounding box center [169, 253] width 42 height 15
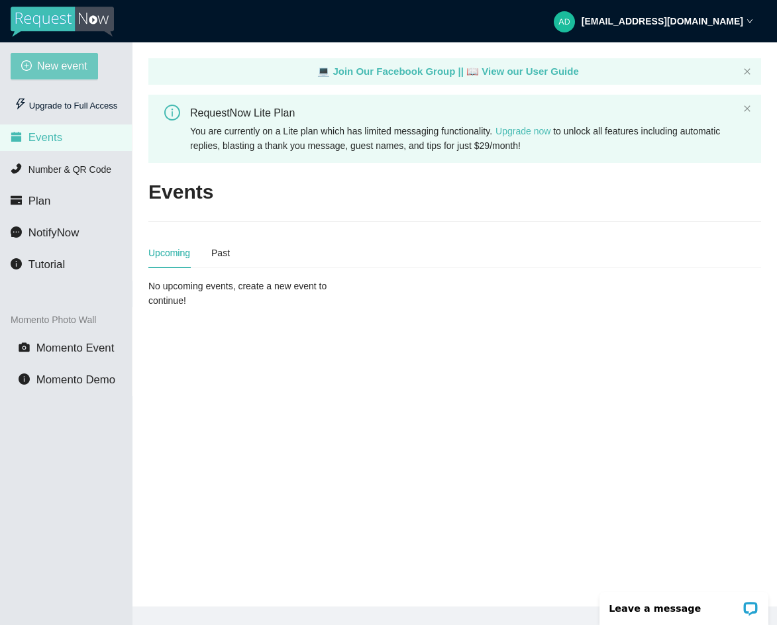
click at [65, 67] on span "New event" at bounding box center [62, 66] width 50 height 17
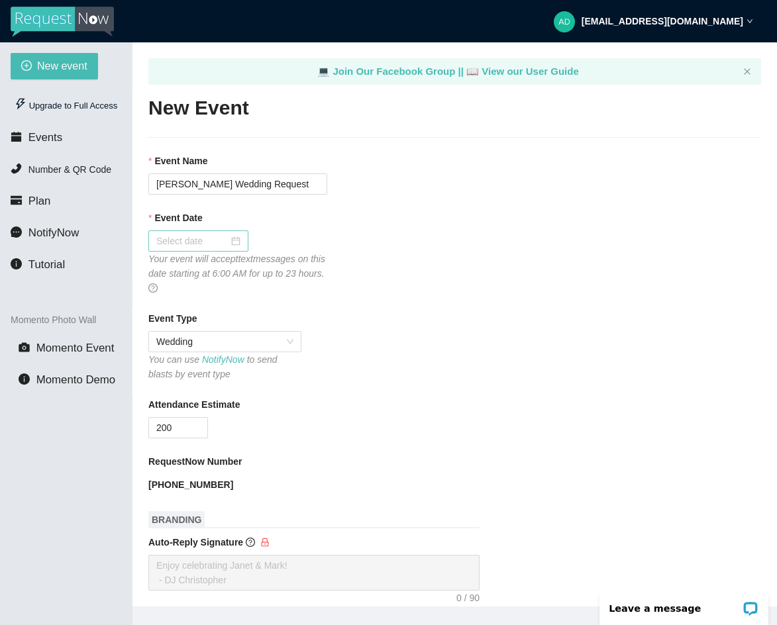
click at [227, 242] on div at bounding box center [198, 241] width 84 height 15
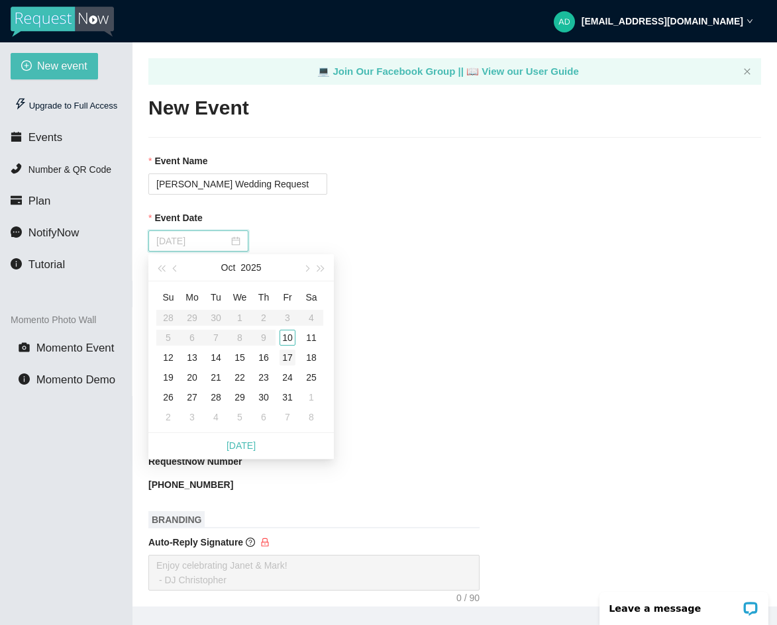
click at [290, 354] on div "17" at bounding box center [288, 358] width 16 height 16
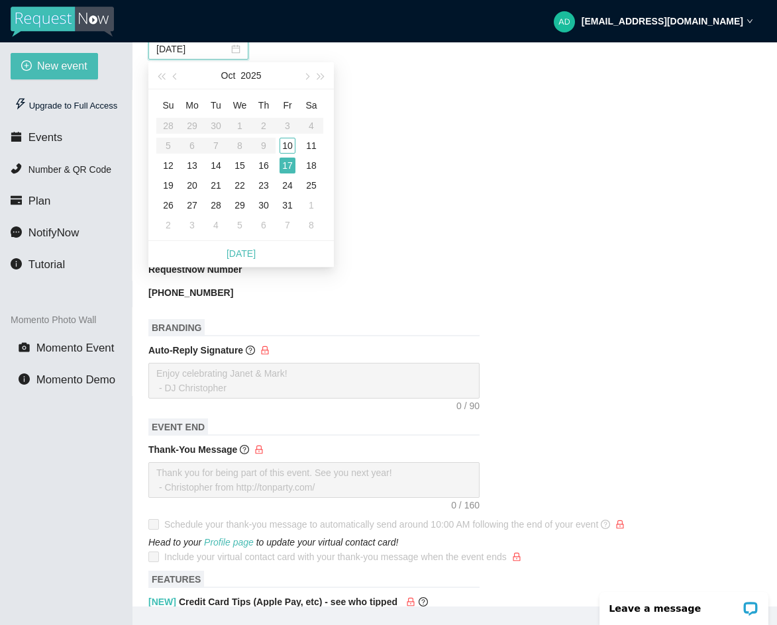
click at [404, 319] on form "Event Name [PERSON_NAME] Wedding Request Event Date [DATE] Your event will acce…" at bounding box center [454, 465] width 613 height 1006
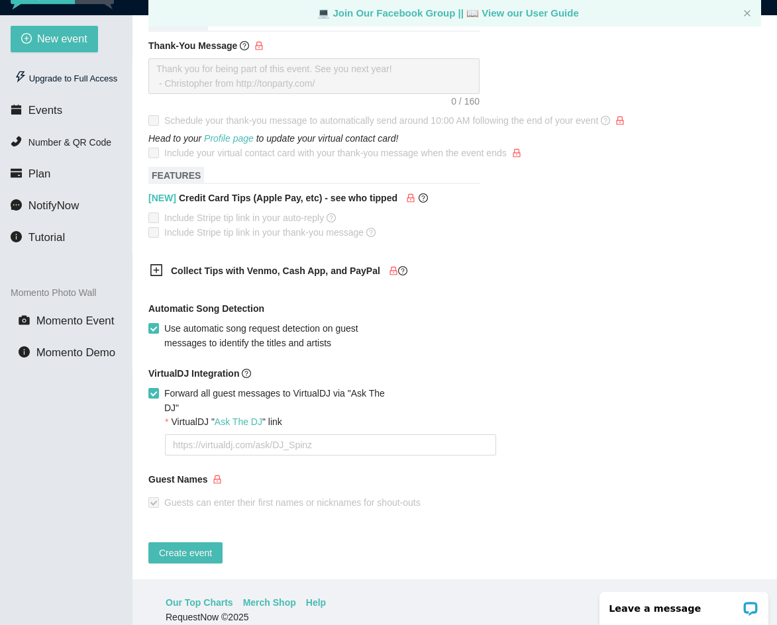
scroll to position [42, 0]
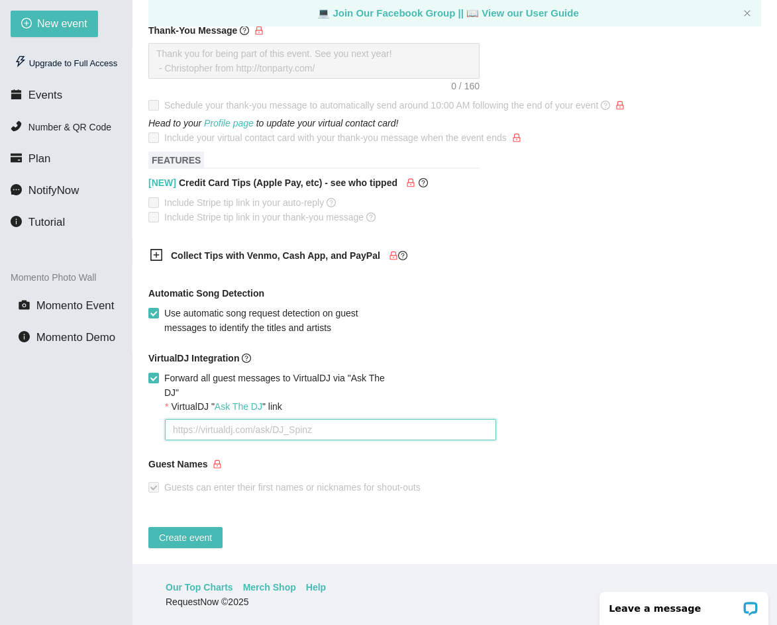
click at [227, 422] on textarea "VirtualDJ " Ask The DJ " link" at bounding box center [330, 429] width 331 height 21
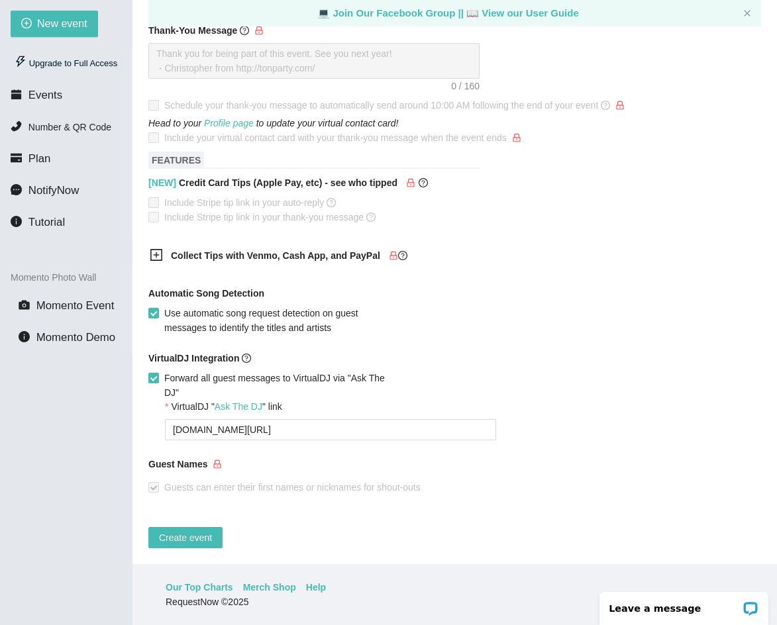
click at [265, 457] on div "Guest Names" at bounding box center [454, 467] width 613 height 20
click at [191, 531] on span "Create event" at bounding box center [185, 538] width 53 height 15
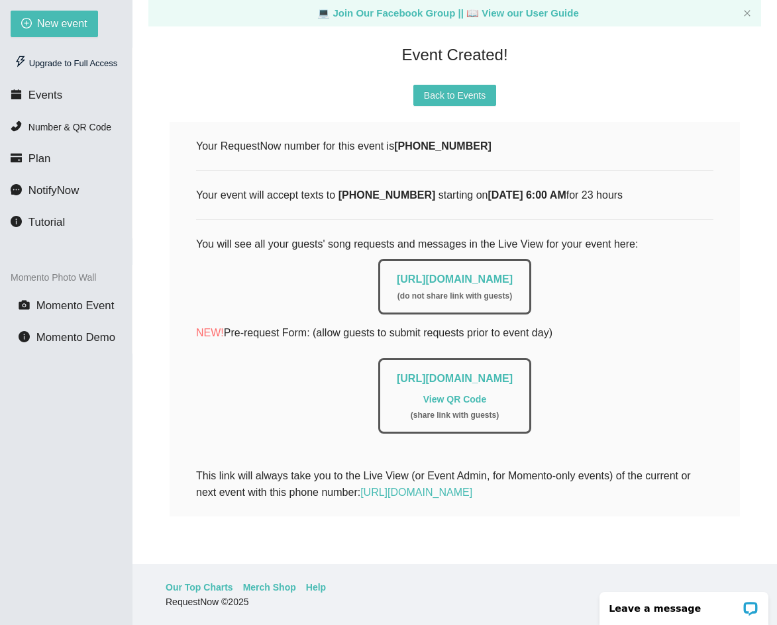
scroll to position [117, 0]
click at [451, 394] on link "View QR Code" at bounding box center [454, 399] width 63 height 11
